Goal: Information Seeking & Learning: Learn about a topic

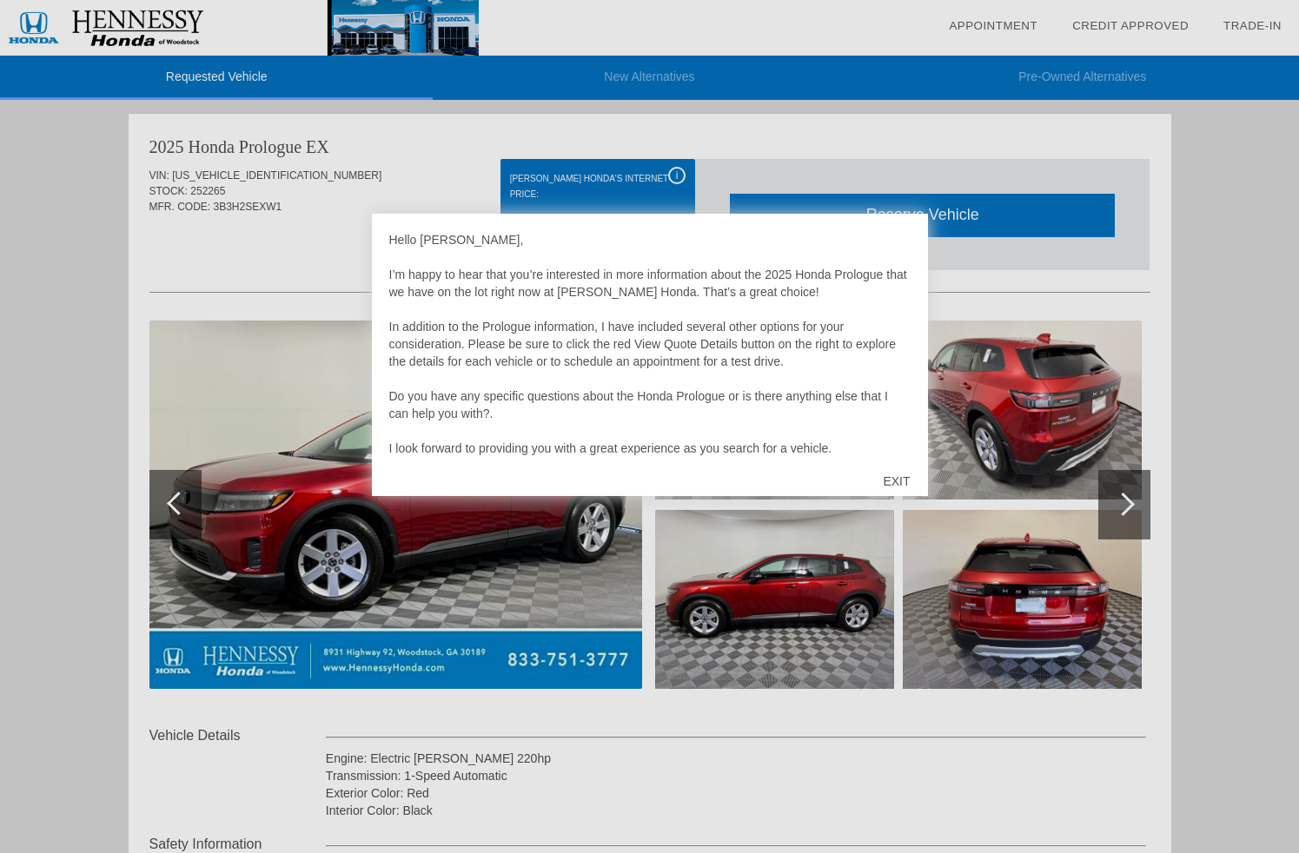
click at [899, 480] on div "EXIT" at bounding box center [897, 481] width 62 height 52
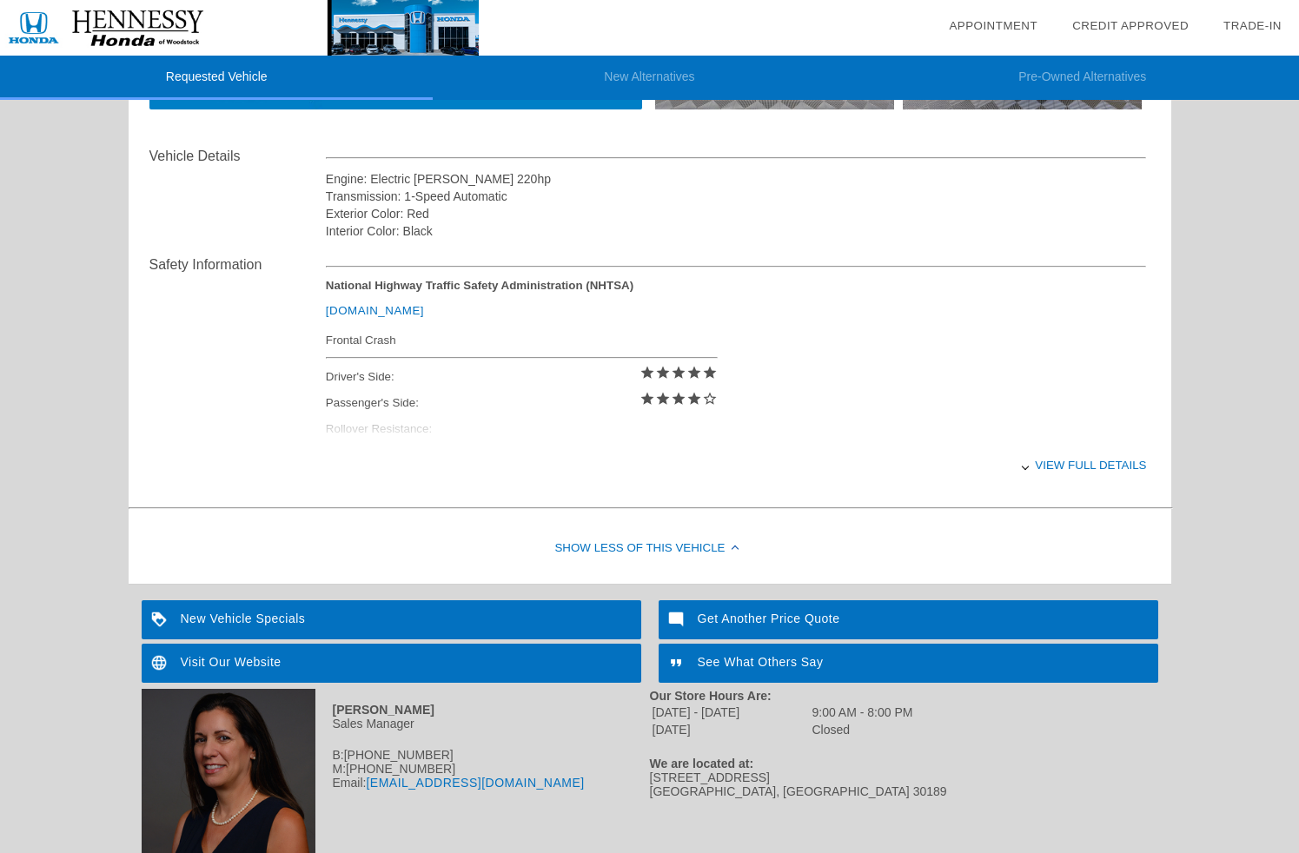
scroll to position [583, 0]
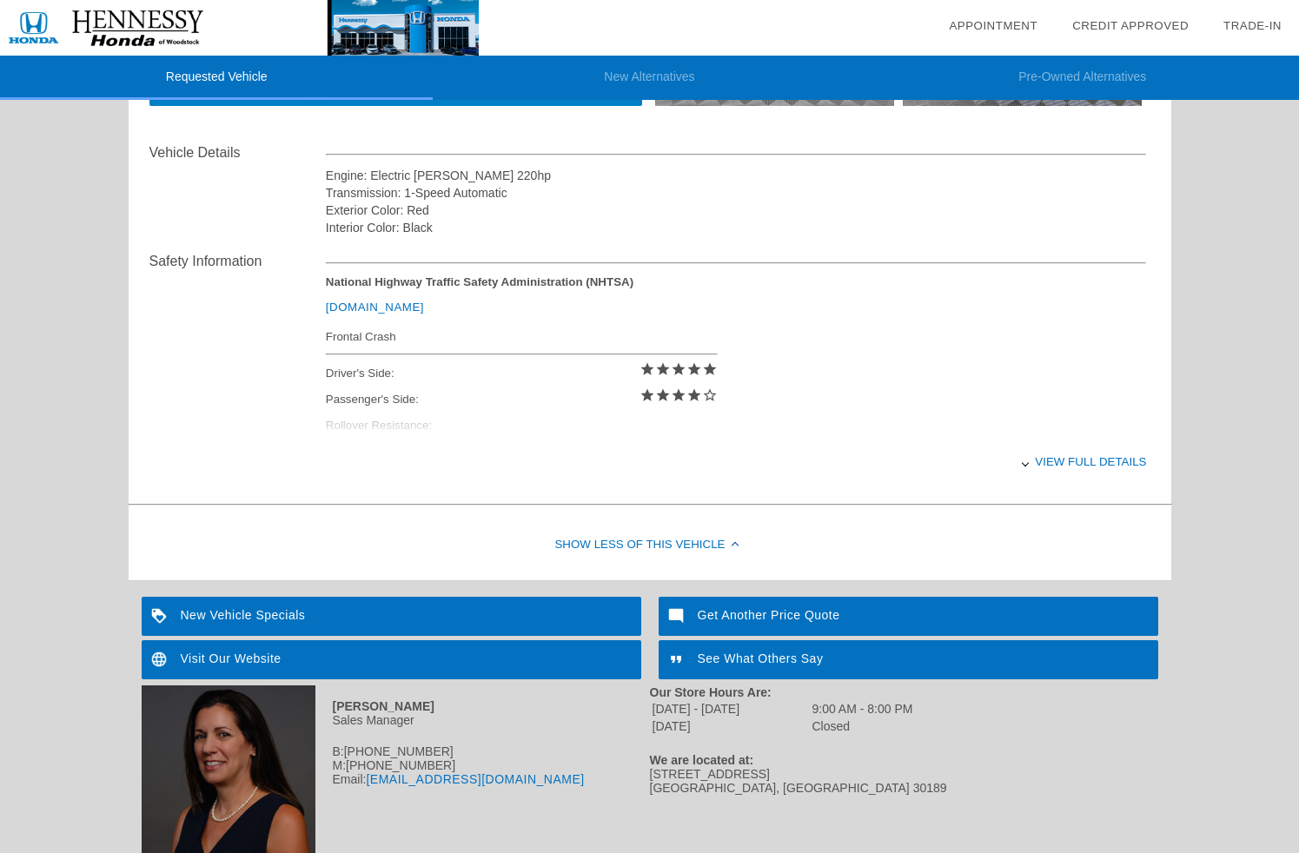
click at [1043, 463] on div "View full details" at bounding box center [736, 462] width 821 height 43
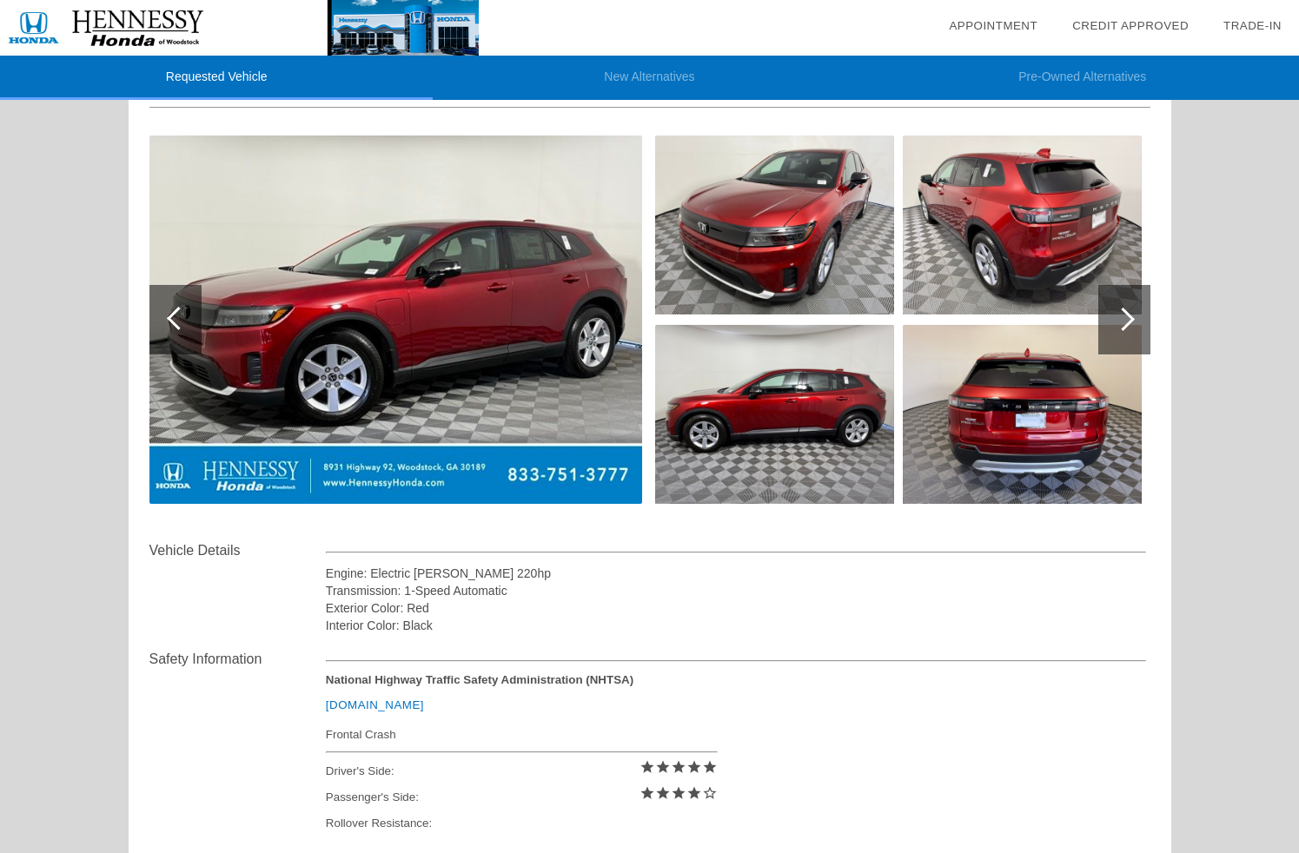
scroll to position [187, 0]
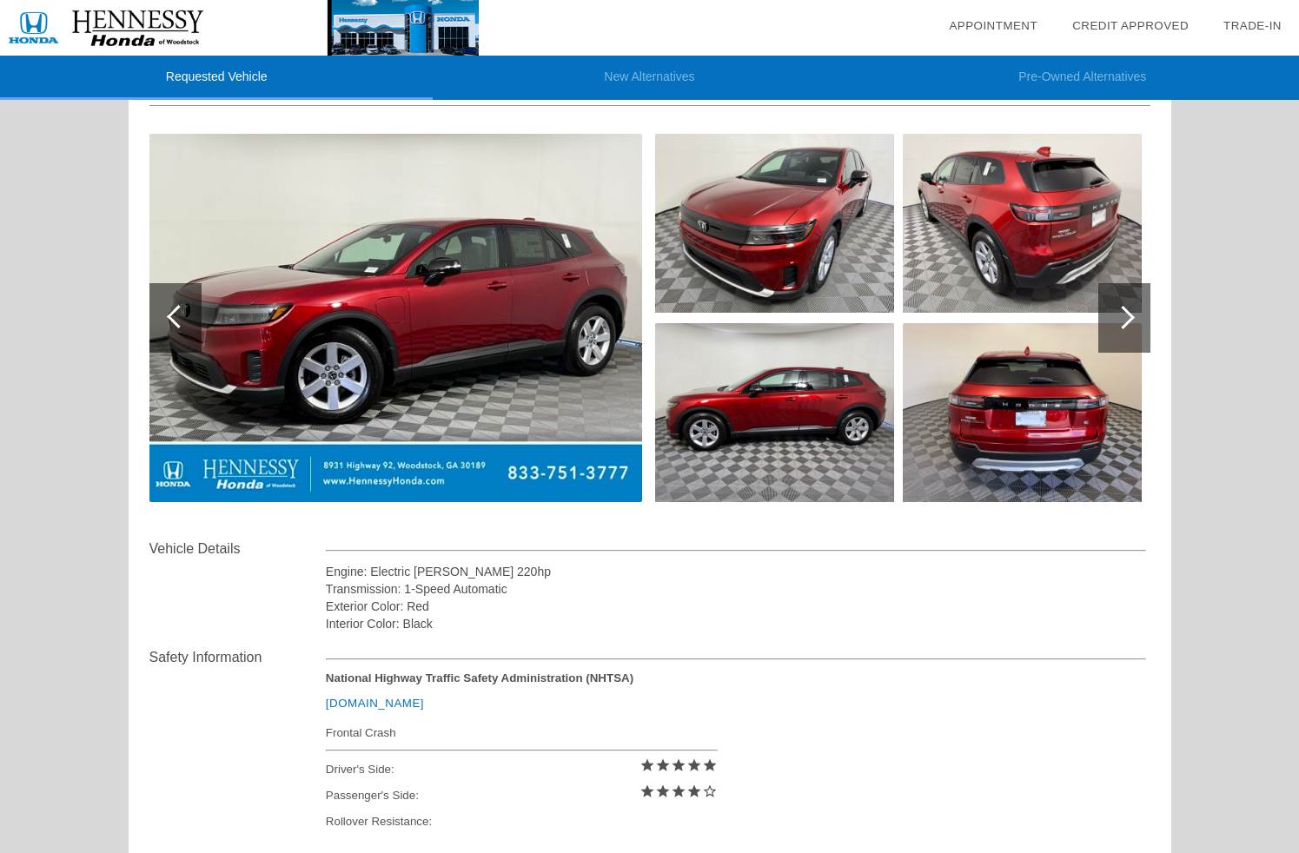
click at [534, 677] on strong "National Highway Traffic Safety Administration (NHTSA)" at bounding box center [480, 678] width 308 height 13
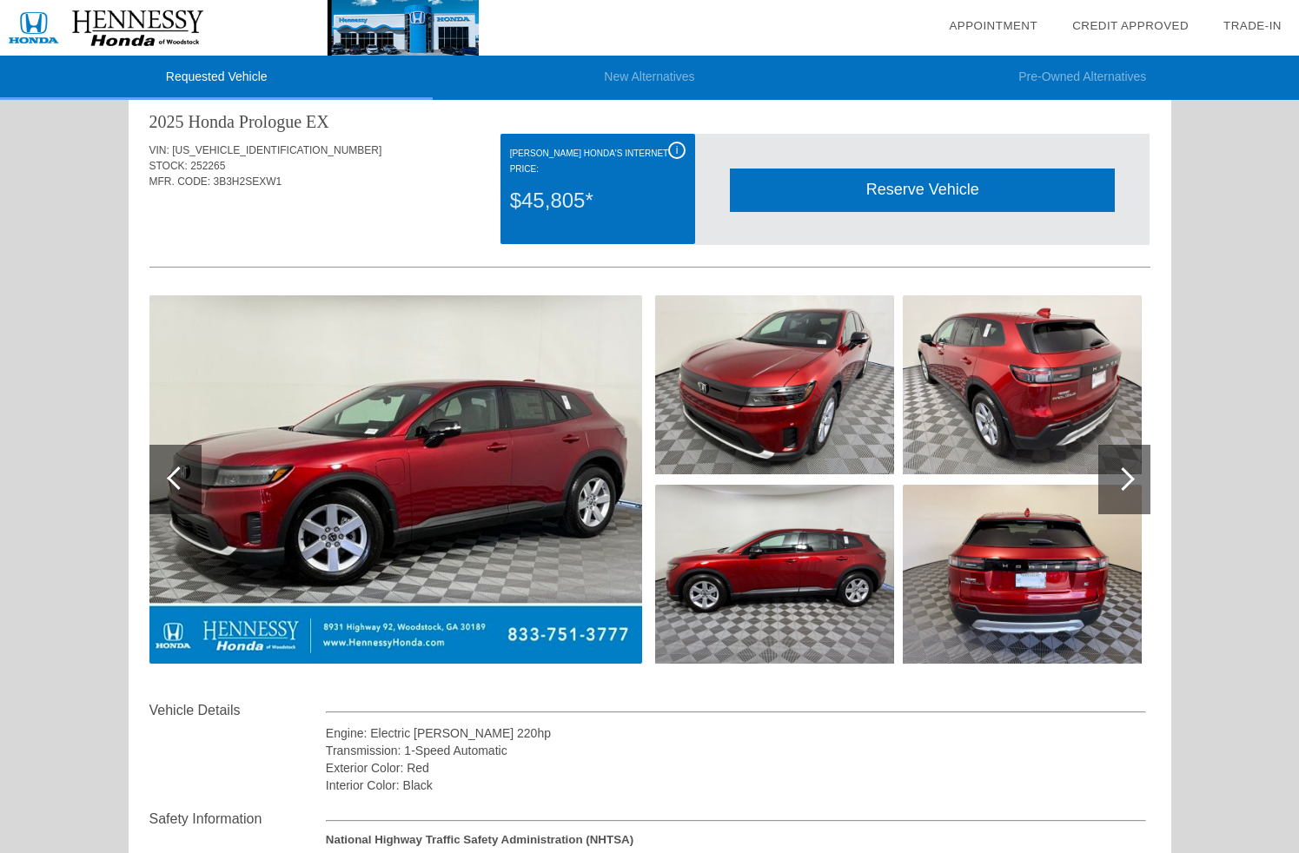
scroll to position [28, 0]
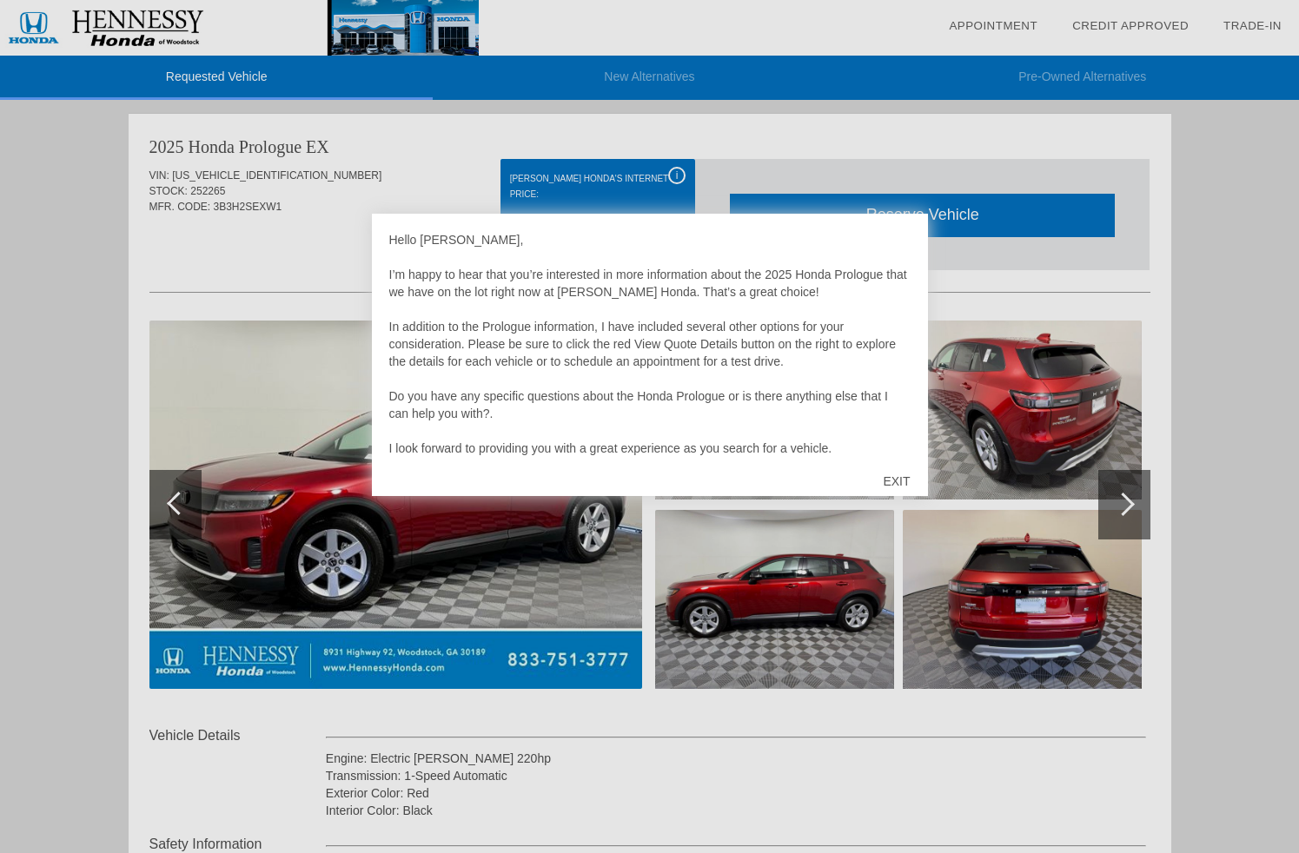
click at [891, 478] on div "EXIT" at bounding box center [897, 481] width 62 height 52
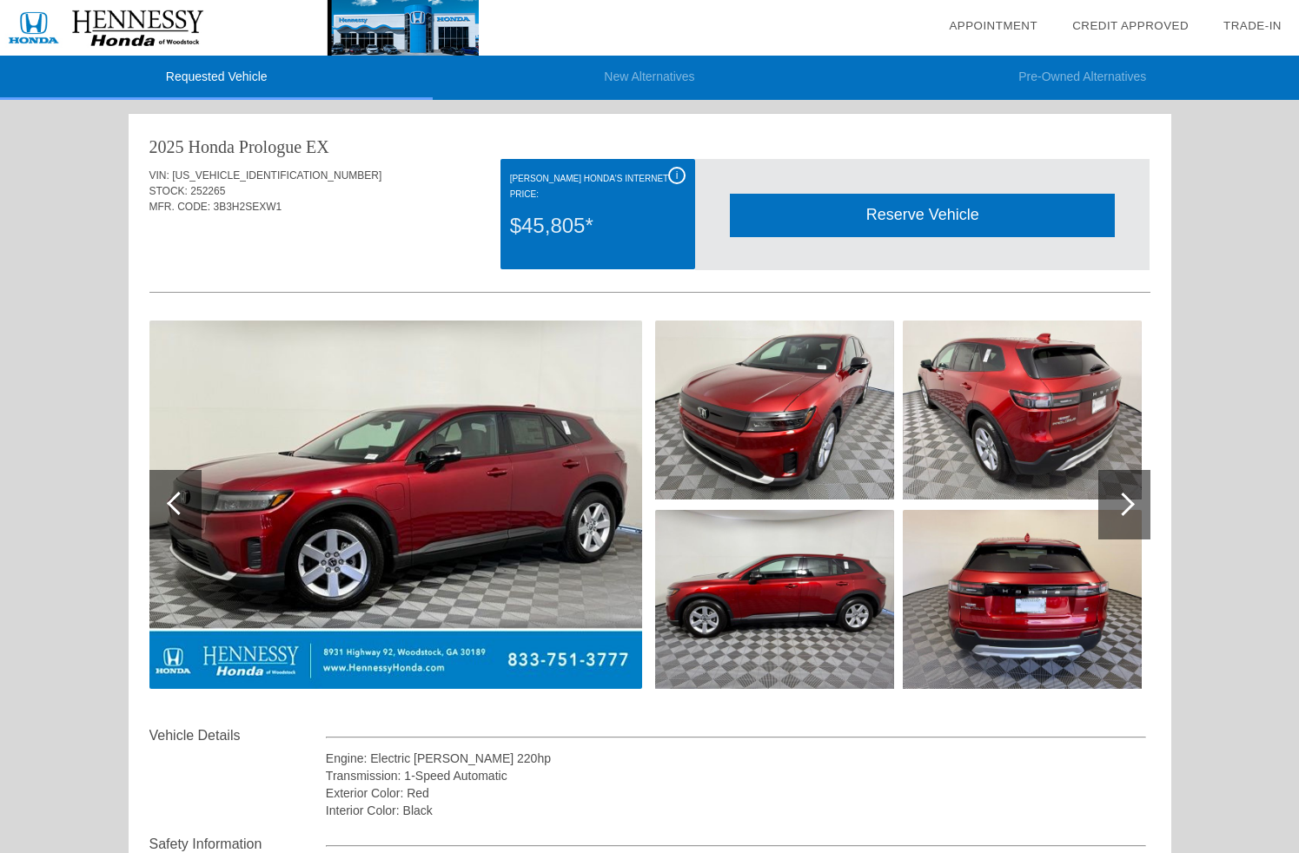
click at [866, 217] on div "Reserve Vehicle" at bounding box center [922, 215] width 385 height 43
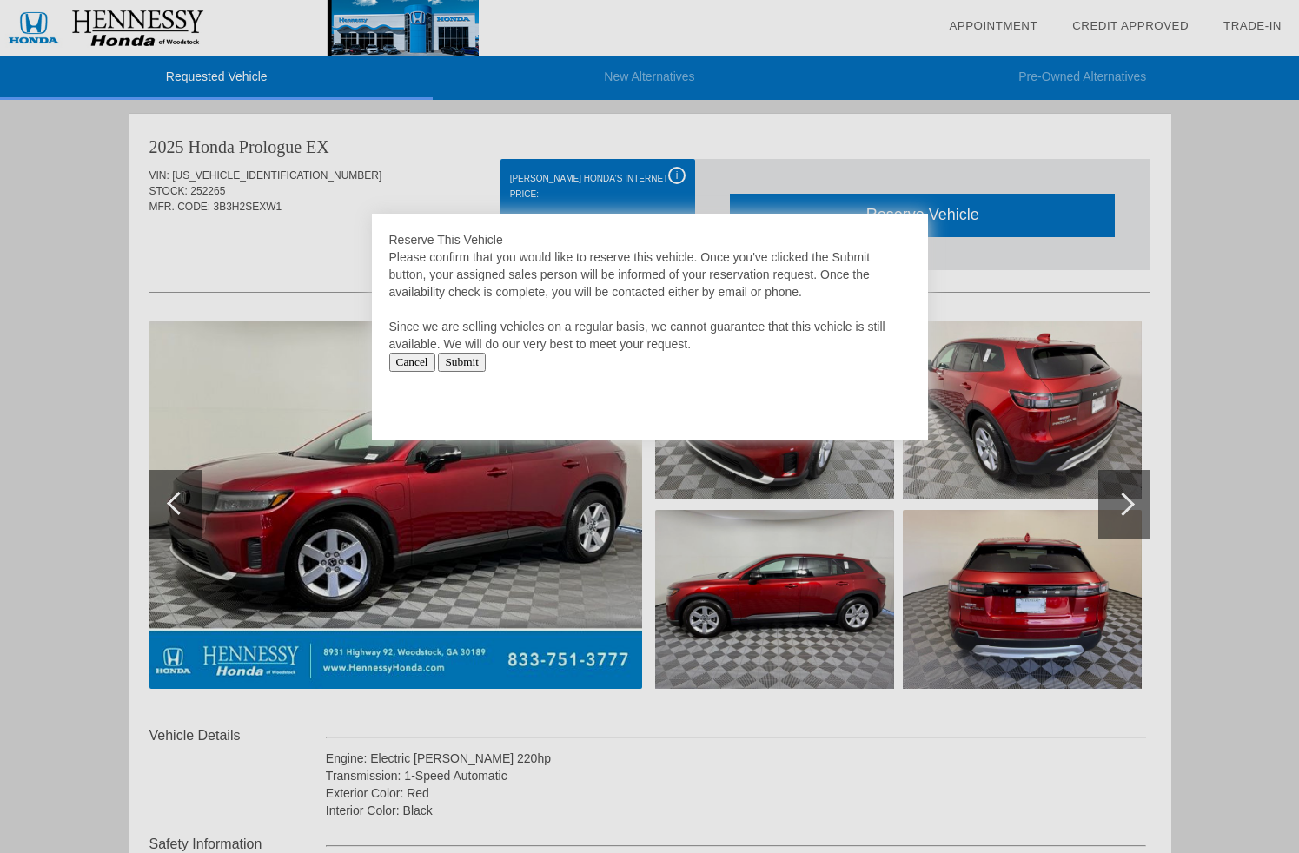
click at [418, 361] on input "Cancel" at bounding box center [412, 362] width 46 height 19
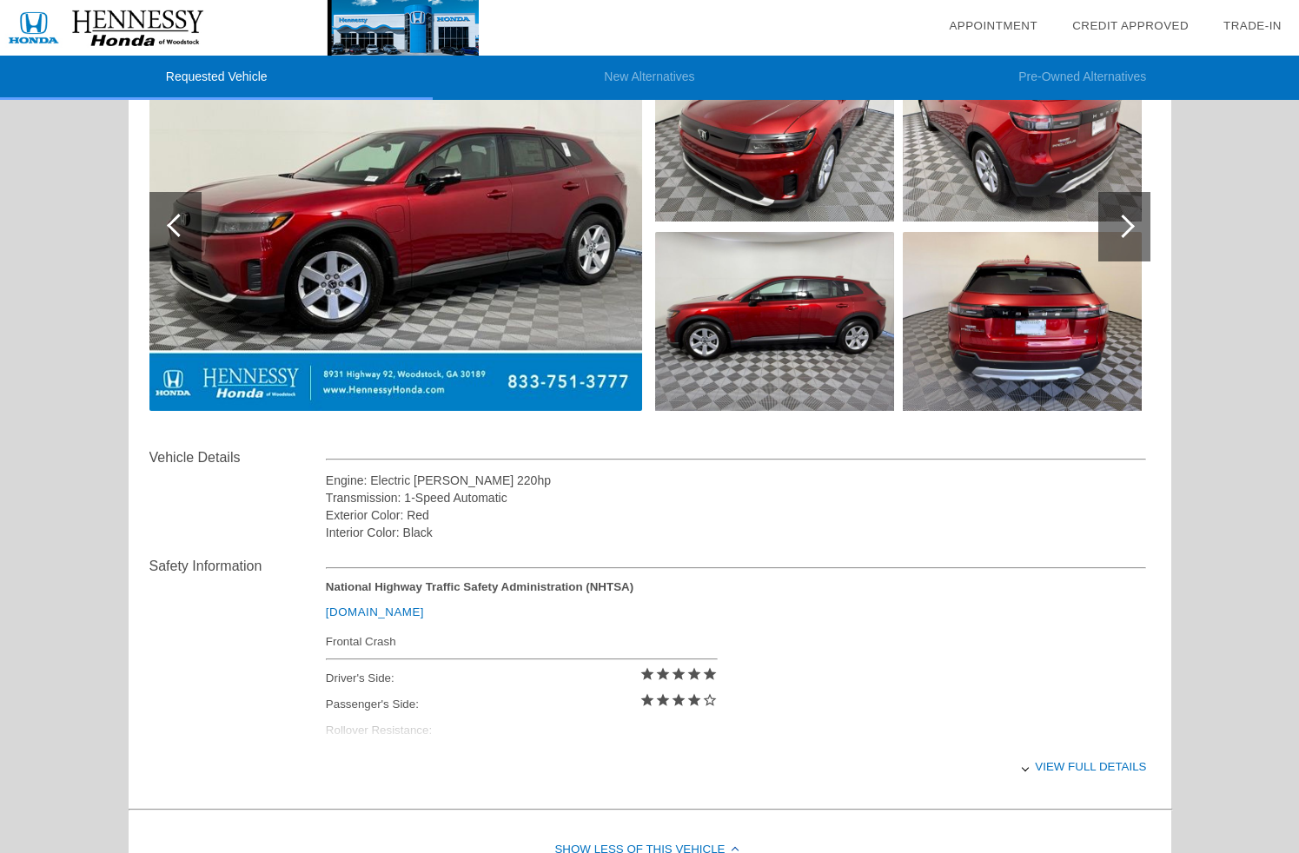
scroll to position [295, 0]
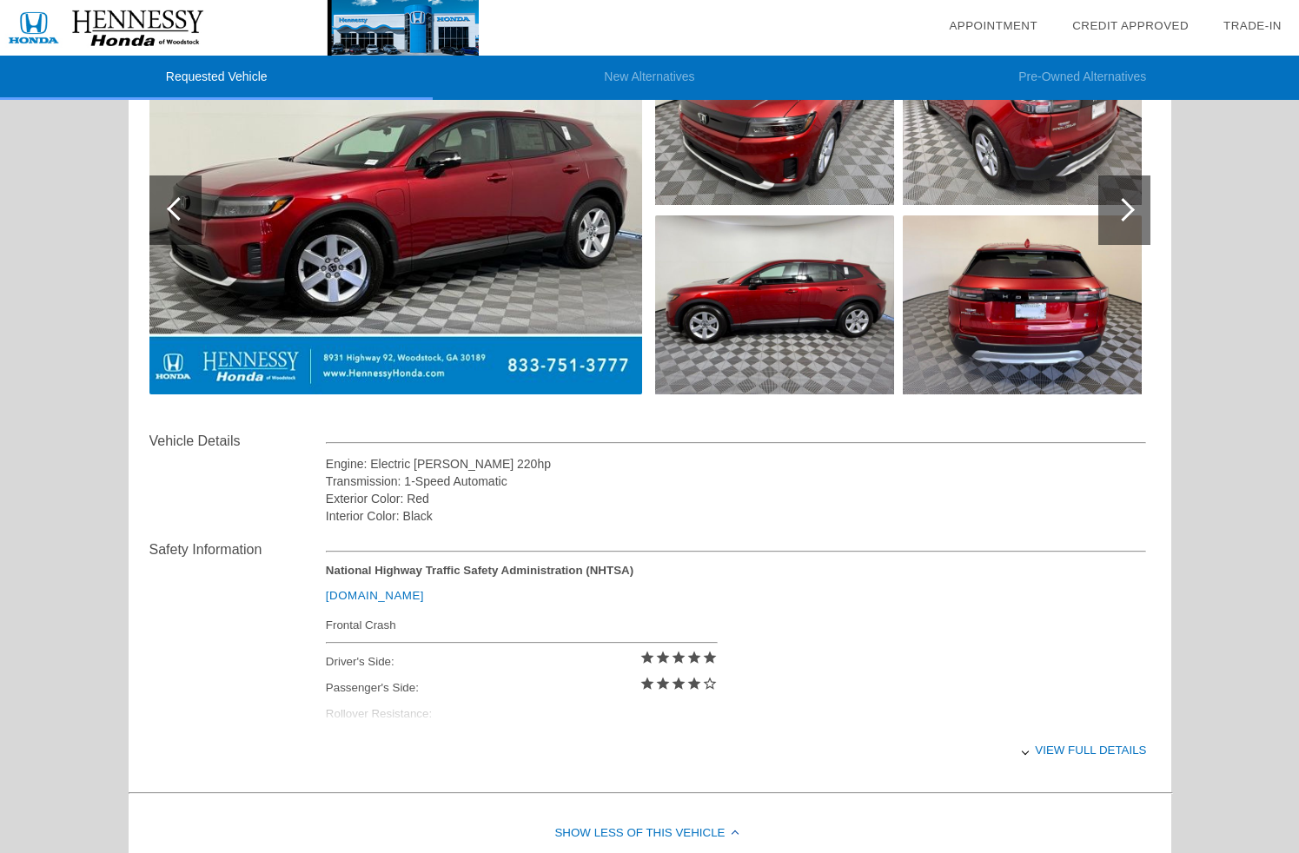
click at [382, 593] on link "[DOMAIN_NAME]" at bounding box center [375, 595] width 98 height 13
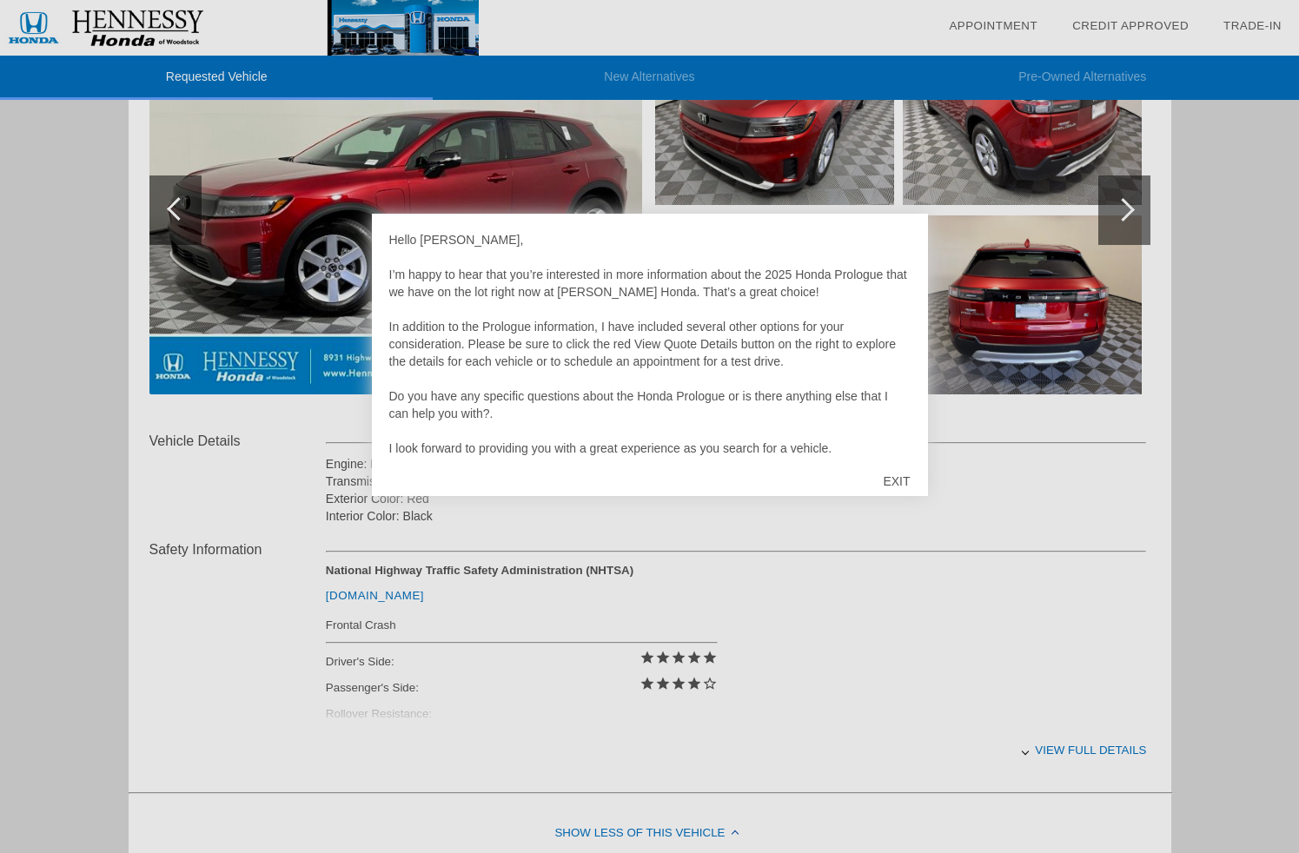
scroll to position [35, 0]
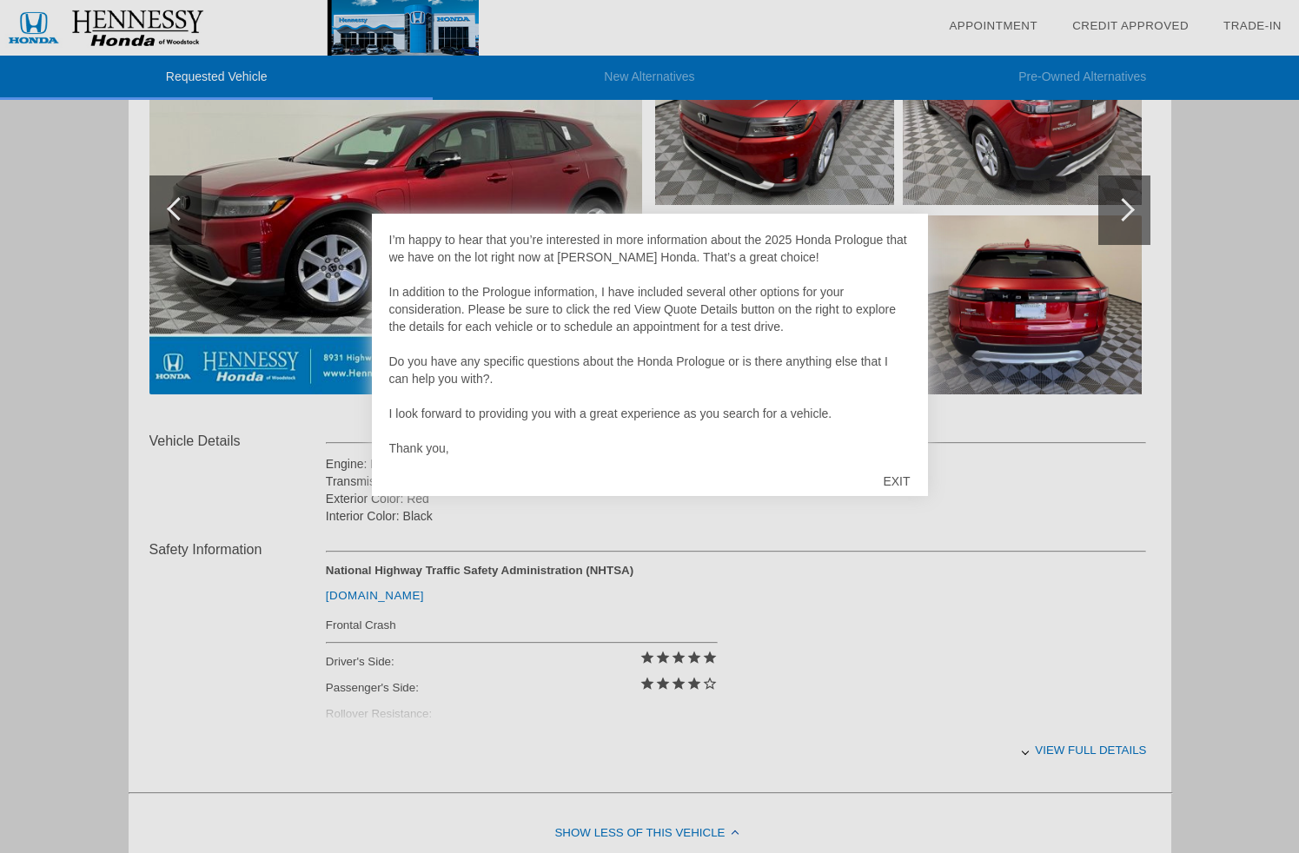
click at [902, 481] on div "EXIT" at bounding box center [897, 481] width 62 height 52
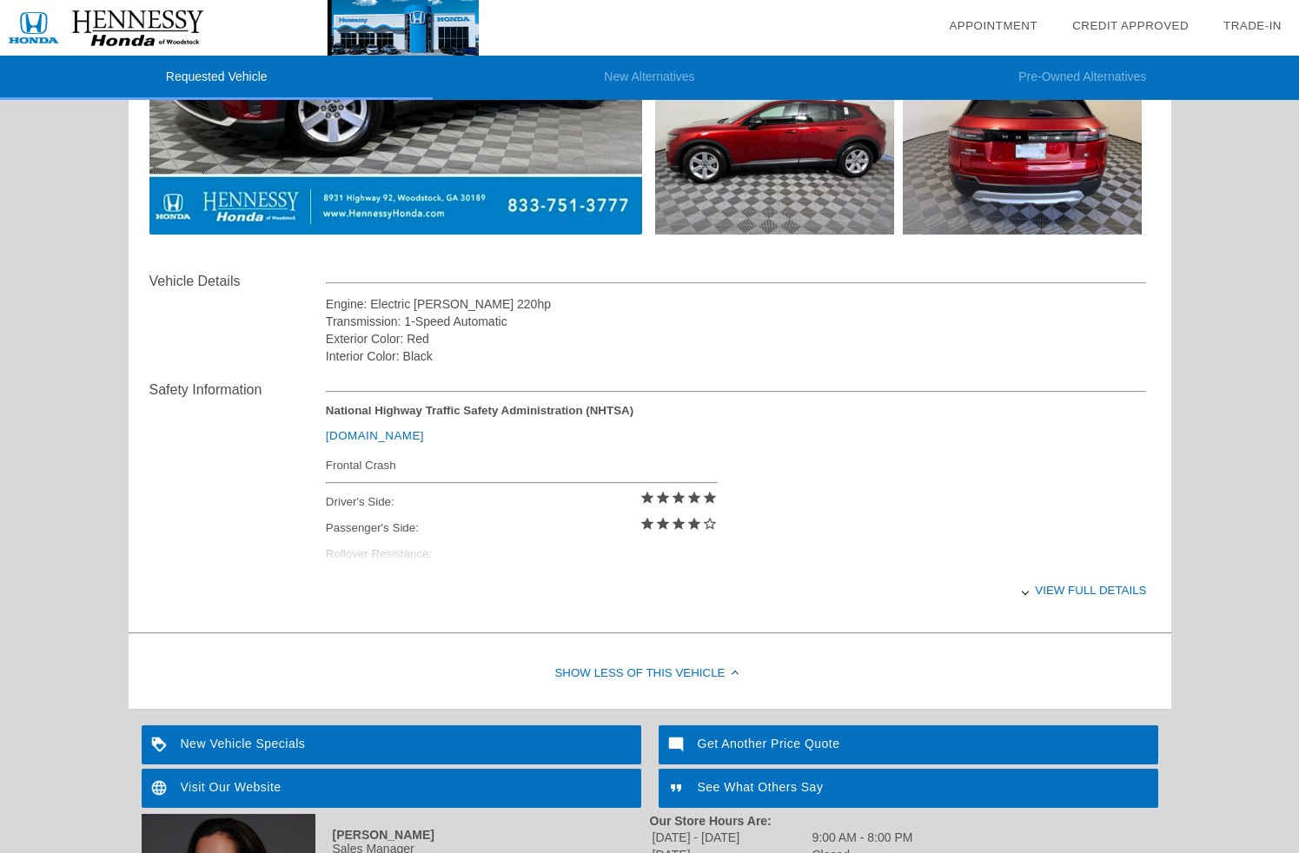
scroll to position [461, 0]
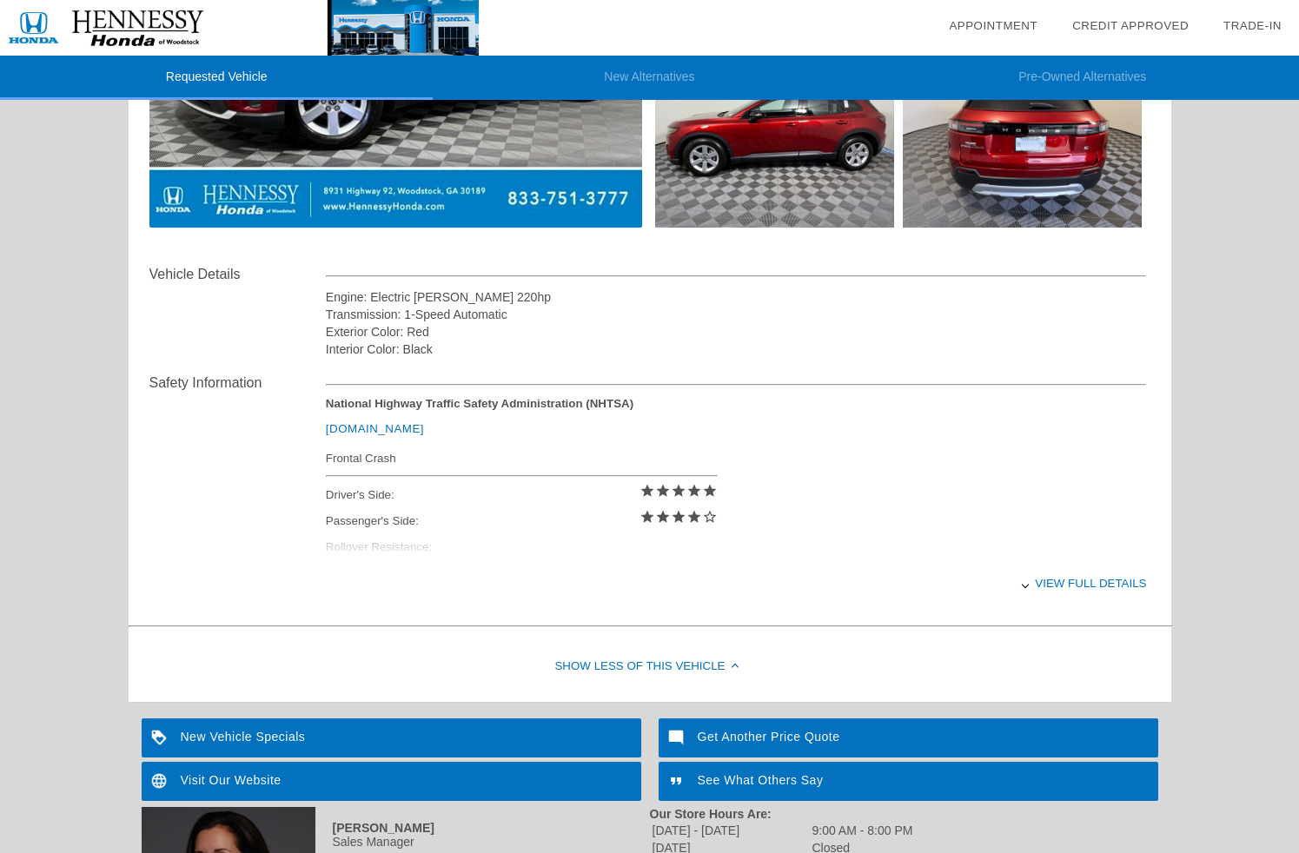
click at [1079, 587] on div "View full details" at bounding box center [736, 583] width 821 height 43
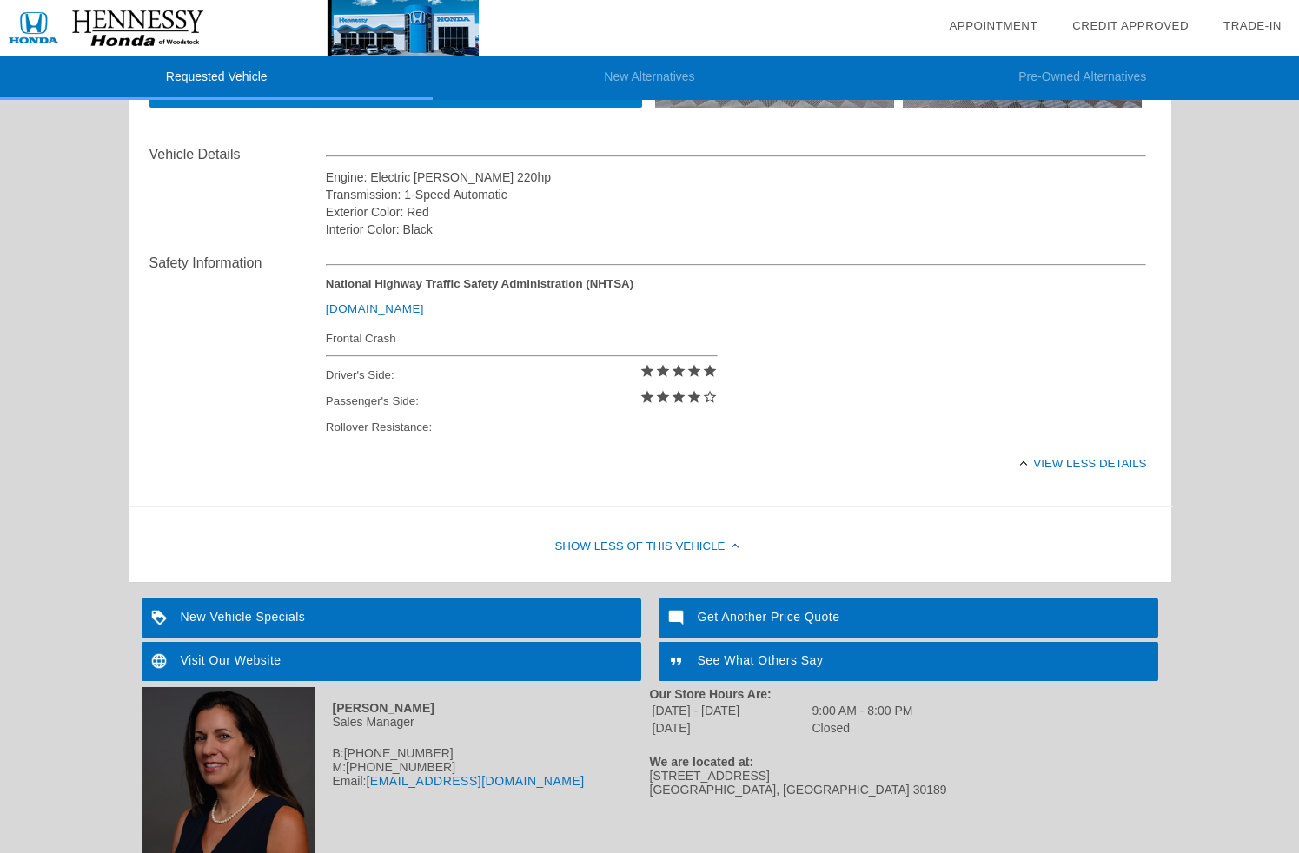
scroll to position [686, 0]
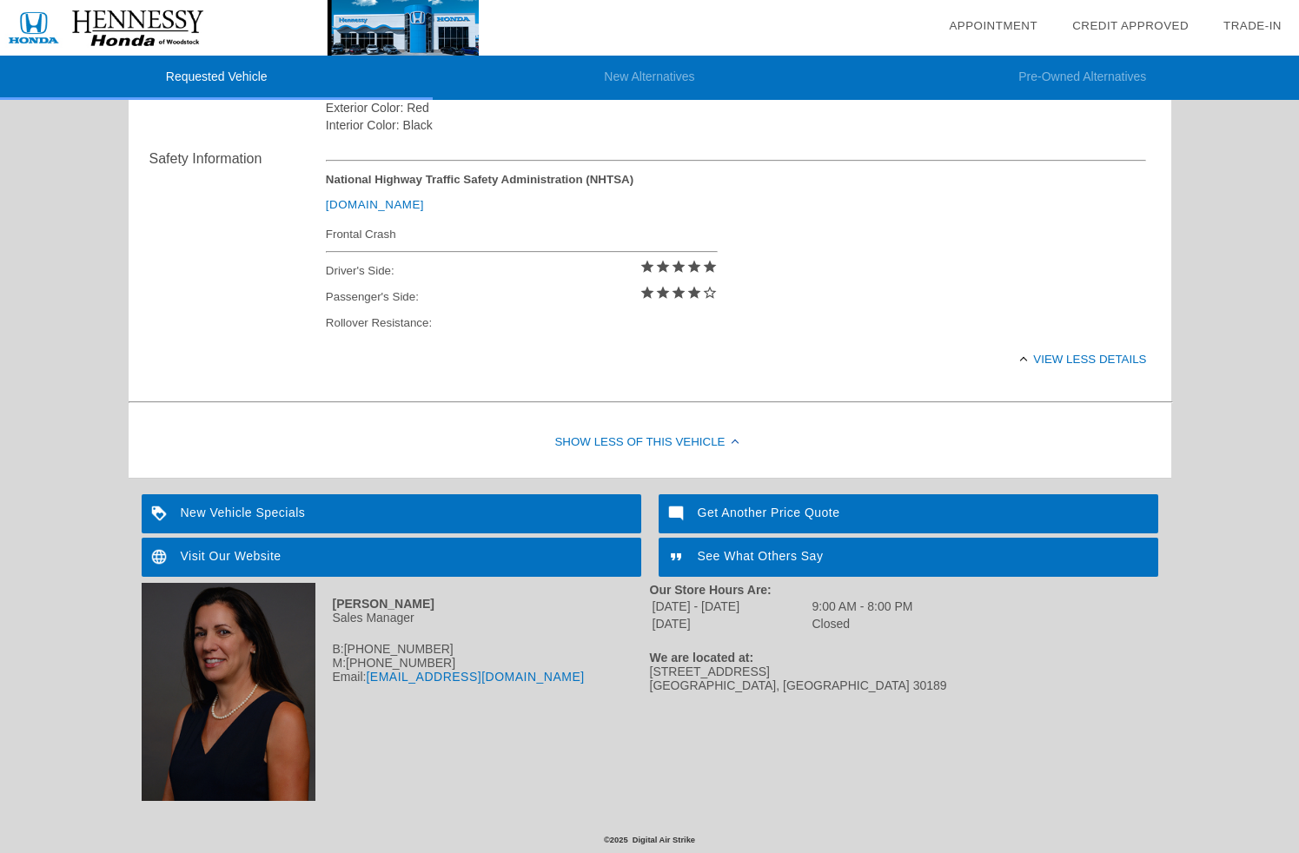
click at [277, 515] on div "New Vehicle Specials" at bounding box center [392, 513] width 500 height 39
